Goal: Task Accomplishment & Management: Manage account settings

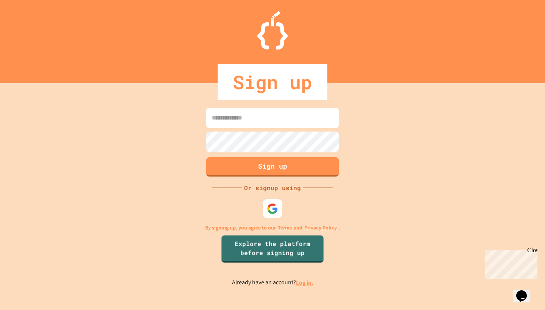
click at [307, 281] on link "Log in." at bounding box center [304, 283] width 17 height 8
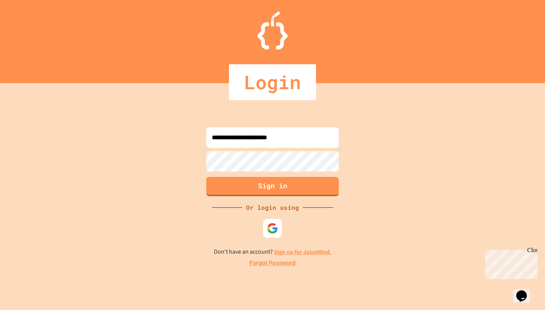
type input "**********"
click at [228, 194] on button "Sign in" at bounding box center [272, 186] width 135 height 20
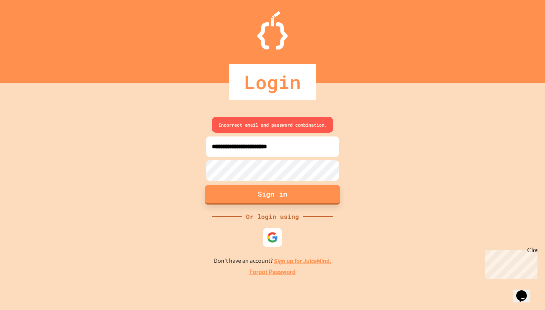
click at [268, 195] on button "Sign in" at bounding box center [272, 195] width 135 height 20
click at [269, 237] on img at bounding box center [272, 237] width 12 height 12
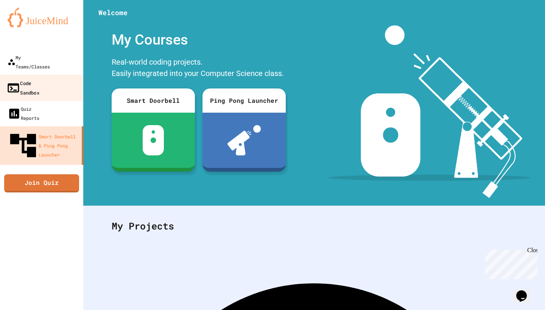
click at [51, 80] on link "Code Sandbox" at bounding box center [42, 88] width 86 height 26
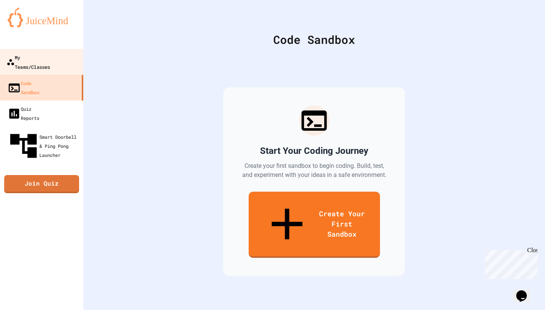
click at [50, 57] on div "My Teams/Classes" at bounding box center [28, 62] width 44 height 19
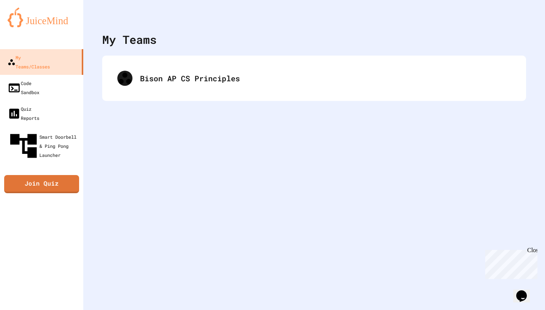
click at [121, 20] on div at bounding box center [314, 11] width 462 height 23
